Goal: Task Accomplishment & Management: Manage account settings

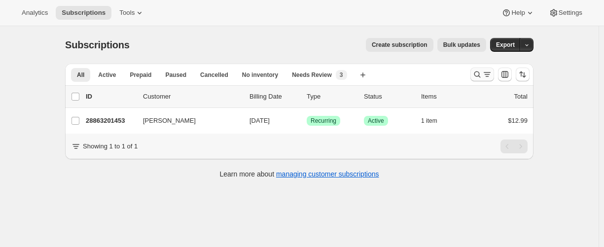
click at [480, 74] on icon "Search and filter results" at bounding box center [477, 75] width 10 height 10
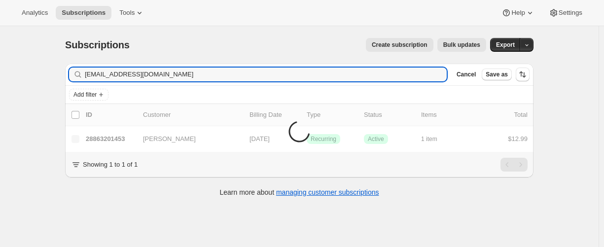
type input "[EMAIL_ADDRESS][DOMAIN_NAME]"
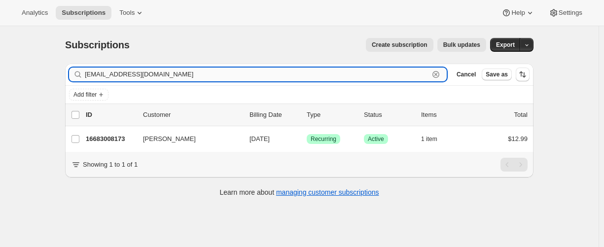
click at [152, 73] on input "[EMAIL_ADDRESS][DOMAIN_NAME]" at bounding box center [257, 75] width 344 height 14
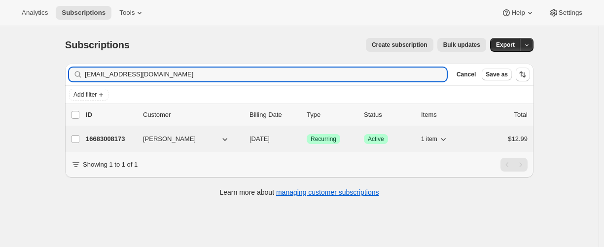
click at [111, 137] on p "16683008173" at bounding box center [110, 139] width 49 height 10
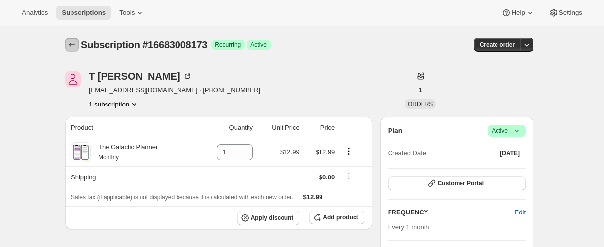
drag, startPoint x: 69, startPoint y: 47, endPoint x: 67, endPoint y: 20, distance: 27.7
click at [69, 47] on button "Subscriptions" at bounding box center [72, 45] width 14 height 14
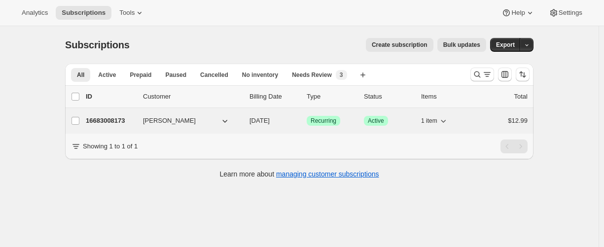
click at [103, 119] on p "16683008173" at bounding box center [110, 121] width 49 height 10
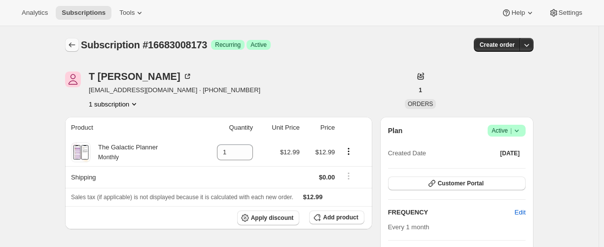
click at [71, 49] on icon "Subscriptions" at bounding box center [72, 45] width 10 height 10
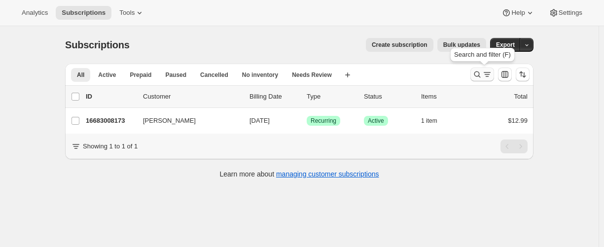
click at [475, 74] on icon "Search and filter results" at bounding box center [477, 75] width 10 height 10
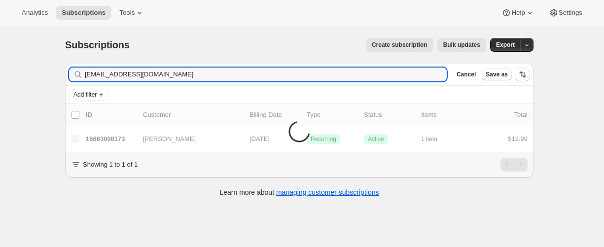
type input "[EMAIL_ADDRESS][DOMAIN_NAME]"
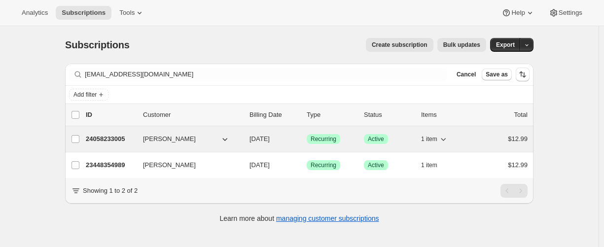
click at [123, 134] on p "24058233005" at bounding box center [110, 139] width 49 height 10
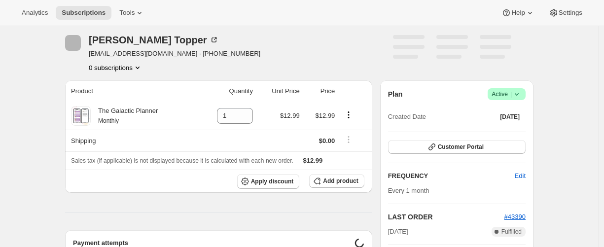
scroll to position [197, 0]
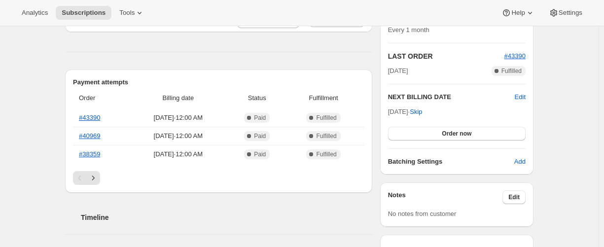
click at [98, 173] on button "Next" at bounding box center [93, 178] width 14 height 14
click at [95, 175] on div "Pagination" at bounding box center [93, 178] width 14 height 14
drag, startPoint x: 83, startPoint y: 176, endPoint x: 69, endPoint y: 165, distance: 18.3
click at [83, 176] on icon "Previous" at bounding box center [80, 178] width 10 height 10
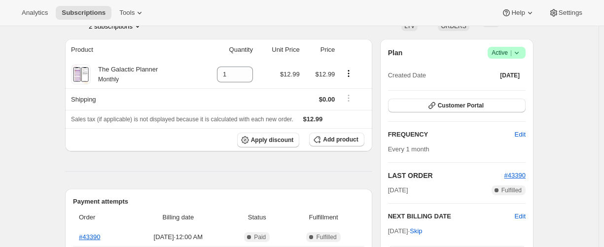
scroll to position [49, 0]
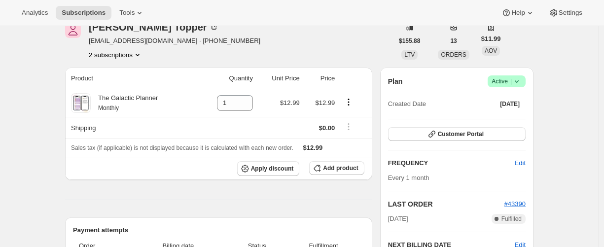
click at [117, 58] on button "2 subscriptions" at bounding box center [116, 55] width 54 height 10
click at [110, 73] on span "23448354989" at bounding box center [101, 73] width 39 height 7
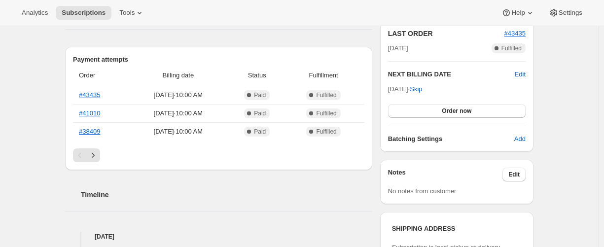
scroll to position [296, 0]
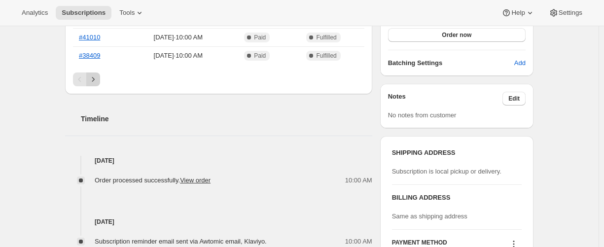
click at [96, 82] on icon "Next" at bounding box center [93, 79] width 10 height 10
click at [96, 84] on button "Next" at bounding box center [93, 80] width 14 height 14
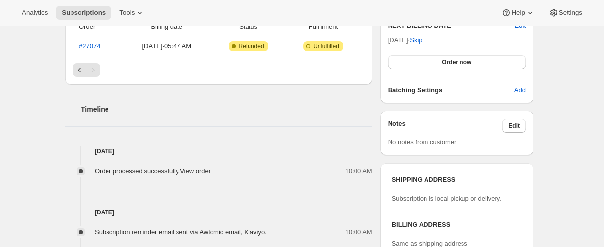
scroll to position [197, 0]
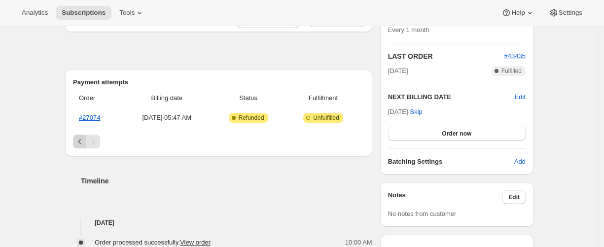
click at [81, 144] on icon "Previous" at bounding box center [80, 142] width 10 height 10
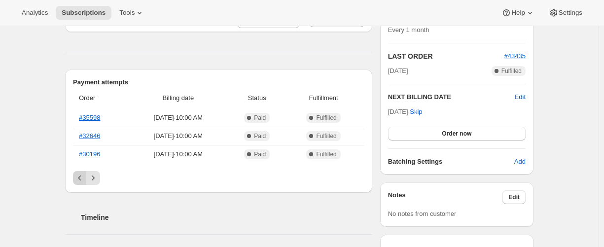
click at [81, 180] on icon "Previous" at bounding box center [80, 178] width 10 height 10
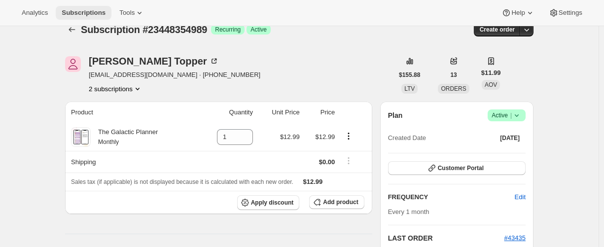
scroll to position [0, 0]
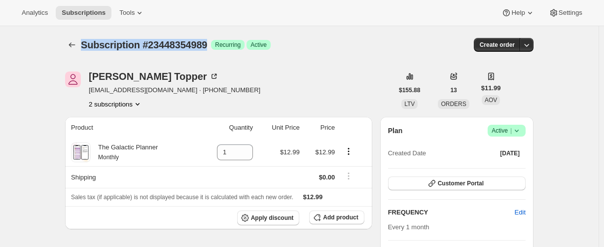
drag, startPoint x: 83, startPoint y: 47, endPoint x: 221, endPoint y: 46, distance: 138.1
click at [207, 46] on span "Subscription #23448354989" at bounding box center [144, 44] width 126 height 11
copy span "Subscription #23448354989"
click at [109, 105] on button "2 subscriptions" at bounding box center [116, 104] width 54 height 10
click at [112, 137] on span "24058233005" at bounding box center [101, 139] width 39 height 7
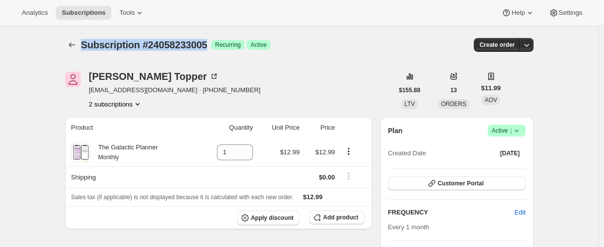
drag, startPoint x: 150, startPoint y: 43, endPoint x: 220, endPoint y: 46, distance: 70.1
click at [207, 46] on span "Subscription #24058233005" at bounding box center [144, 44] width 126 height 11
copy span "Subscription #24058233005"
click at [123, 103] on button "2 subscriptions" at bounding box center [116, 104] width 54 height 10
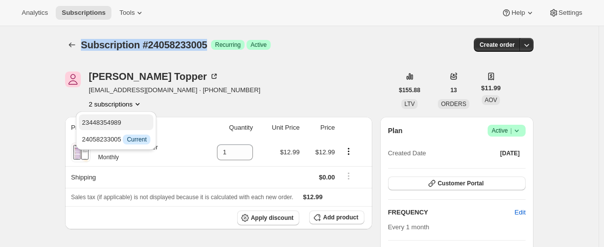
click at [119, 121] on span "23448354989" at bounding box center [101, 122] width 39 height 7
